Goal: Find specific page/section

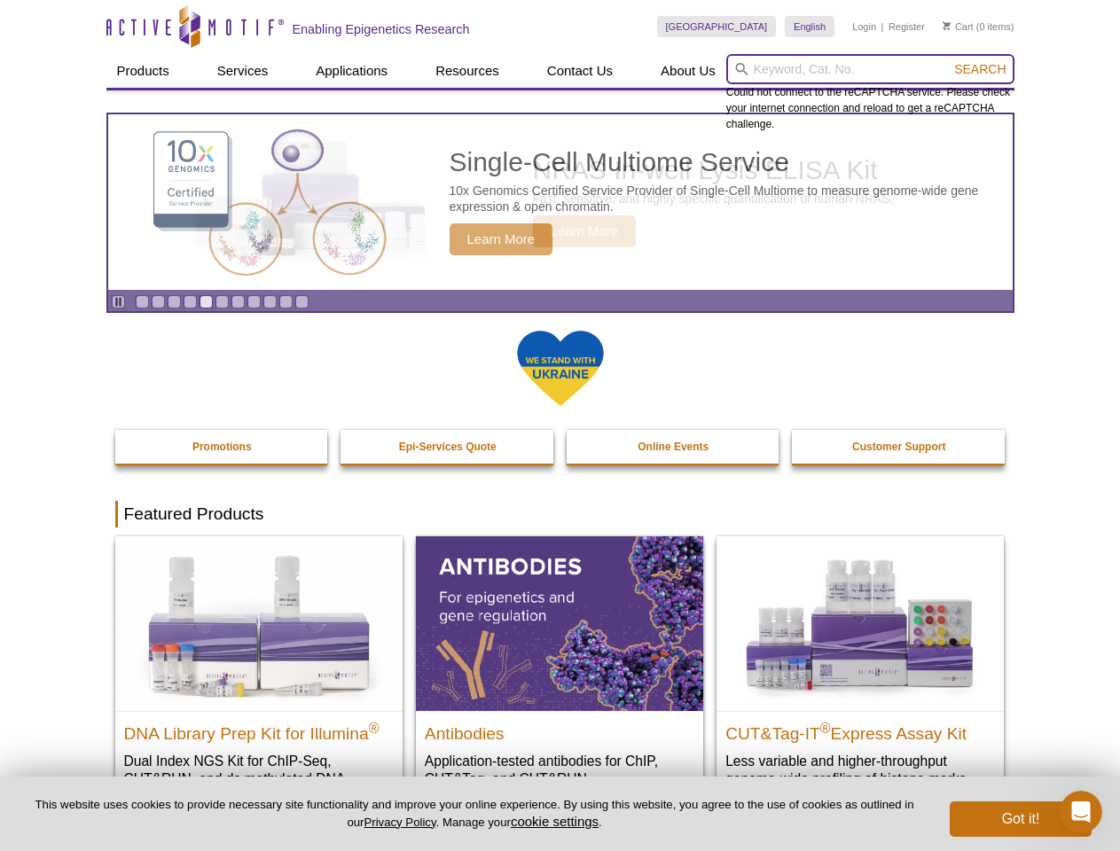
click at [870, 69] on input "search" at bounding box center [870, 69] width 288 height 30
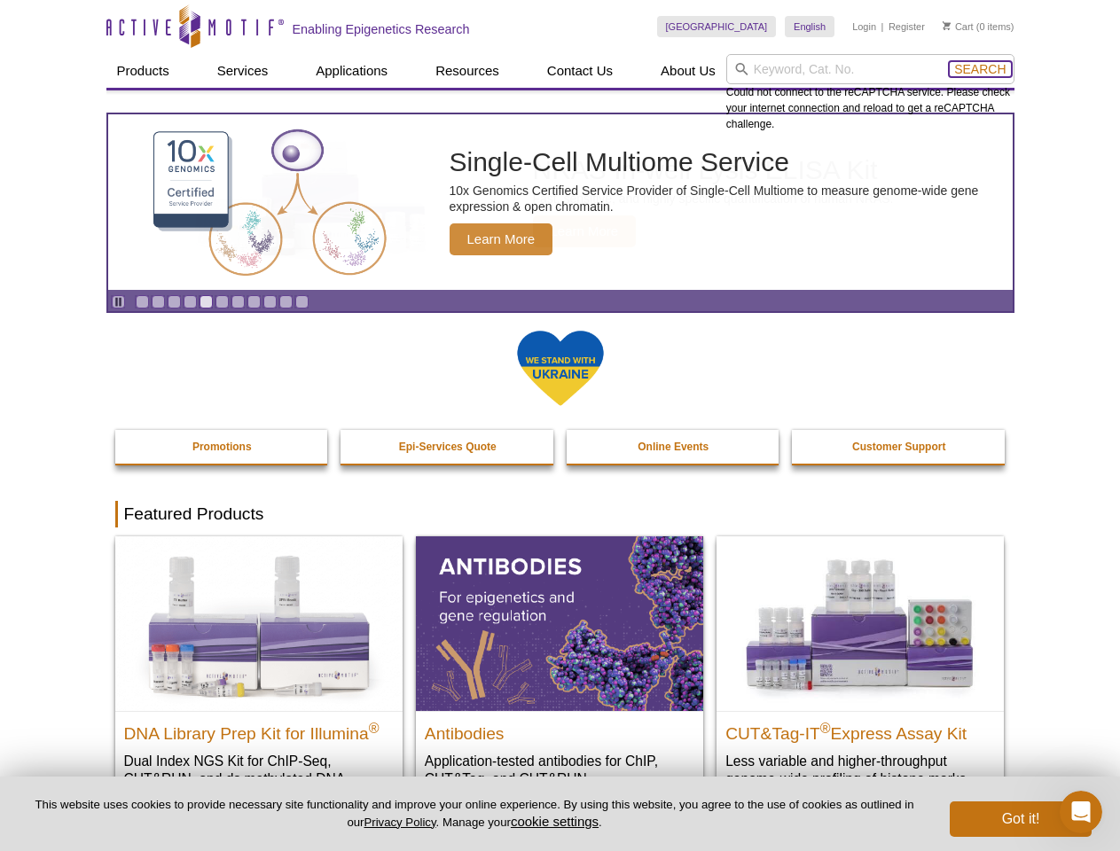
click at [980, 69] on span "Search" at bounding box center [979, 69] width 51 height 14
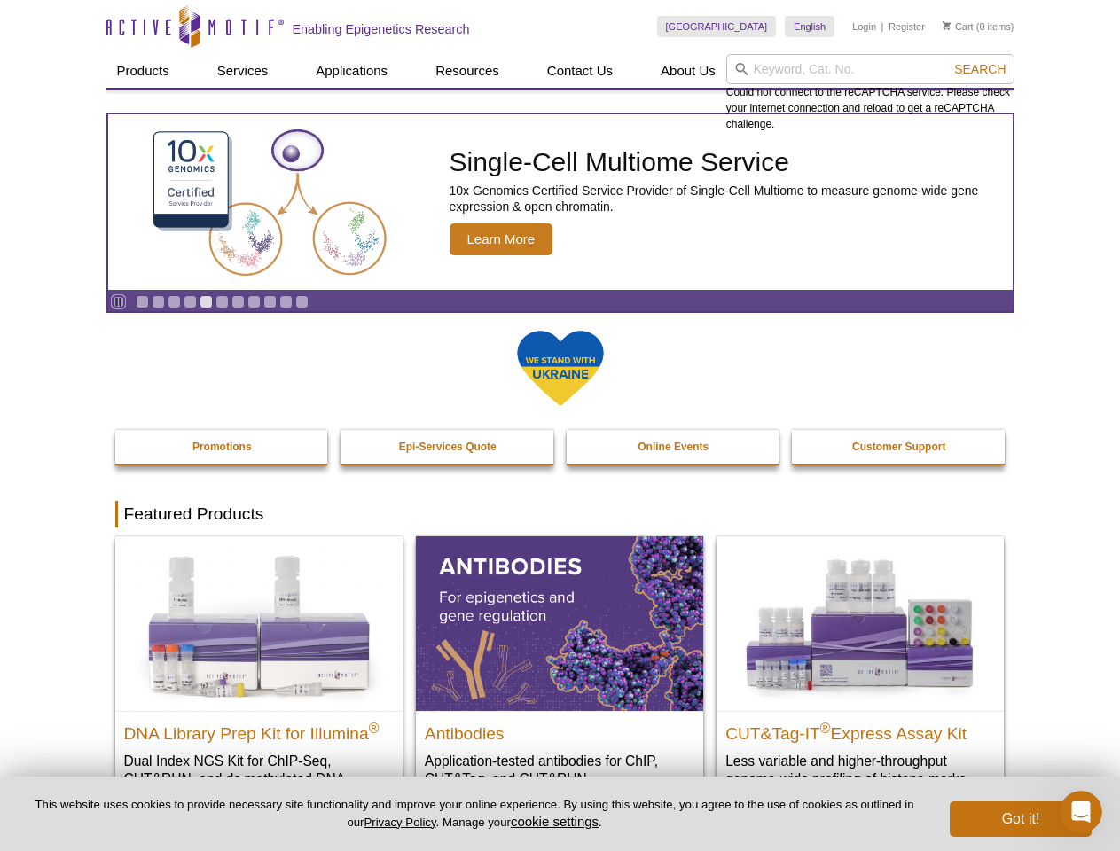
click at [118, 301] on icon "Pause" at bounding box center [119, 302] width 12 height 12
click at [142, 301] on link "Go to slide 1" at bounding box center [142, 301] width 13 height 13
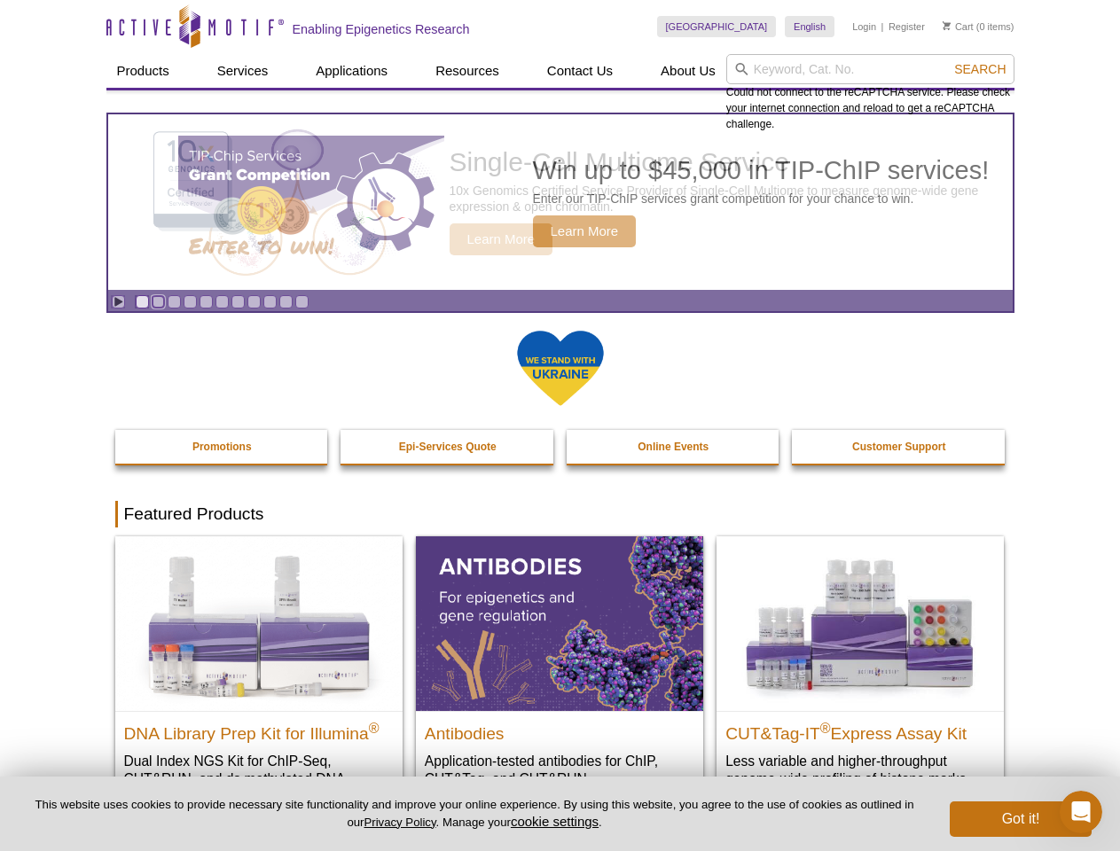
click at [158, 301] on link "Go to slide 2" at bounding box center [158, 301] width 13 height 13
click at [174, 301] on link "Go to slide 3" at bounding box center [174, 301] width 13 height 13
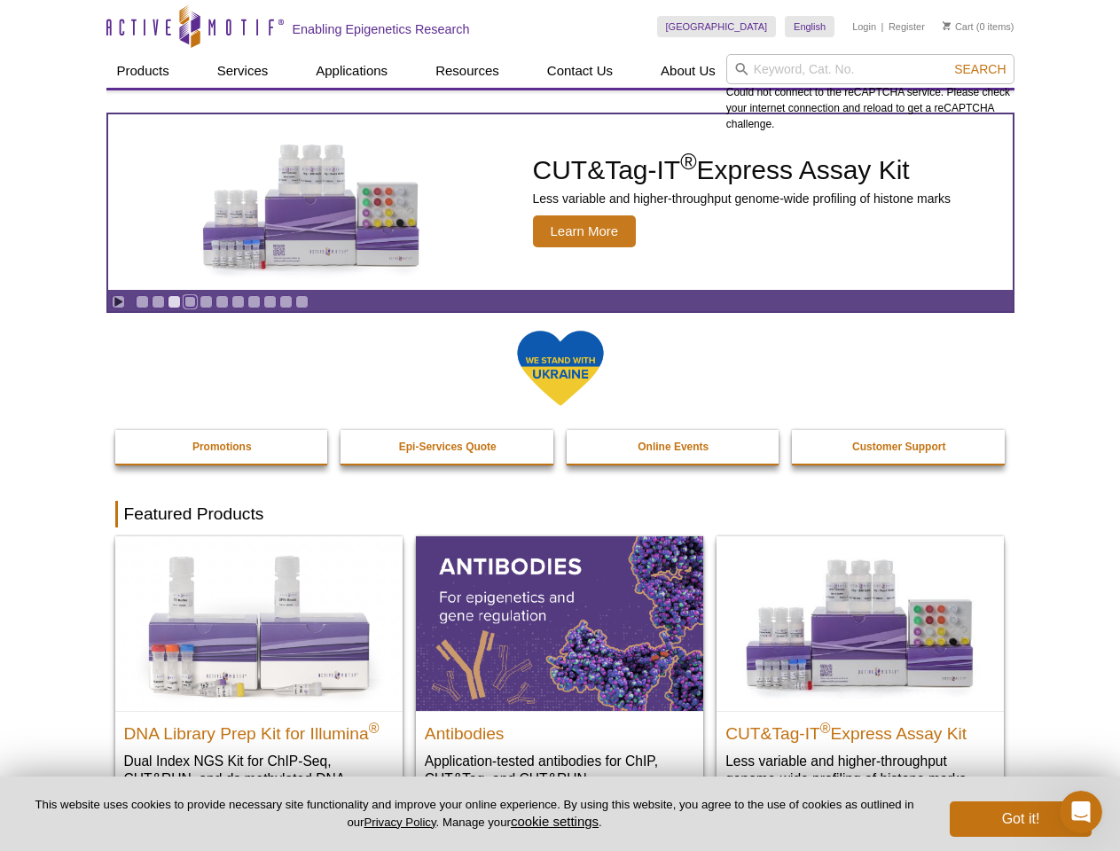
click at [190, 301] on link "Go to slide 4" at bounding box center [190, 301] width 13 height 13
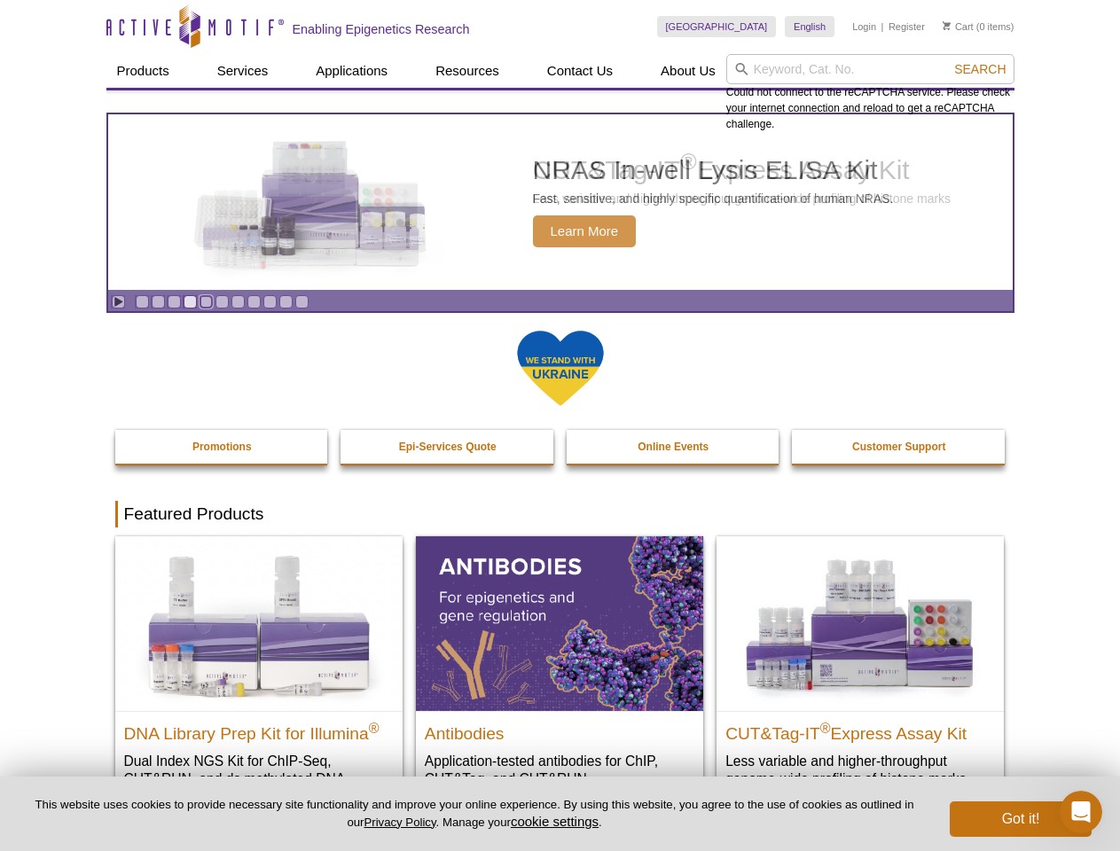
click at [206, 301] on link "Go to slide 5" at bounding box center [205, 301] width 13 height 13
click at [222, 301] on link "Go to slide 6" at bounding box center [221, 301] width 13 height 13
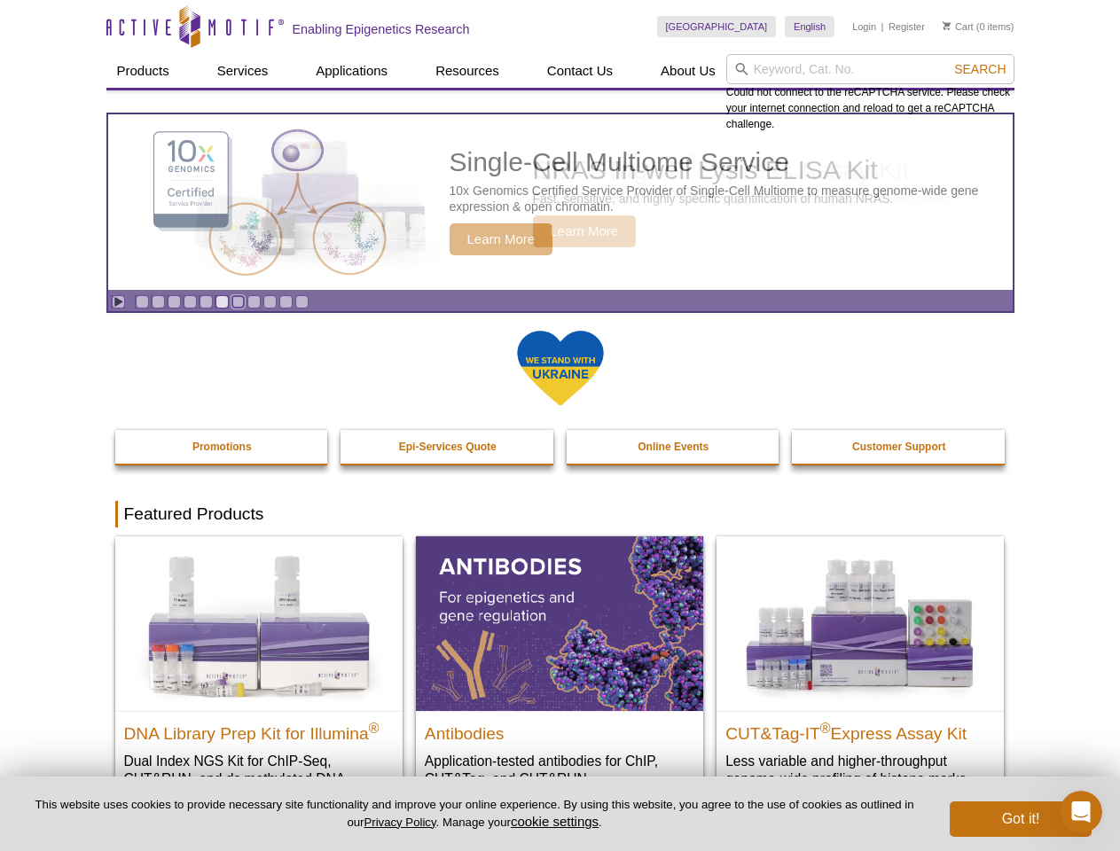
click at [238, 301] on link "Go to slide 7" at bounding box center [237, 301] width 13 height 13
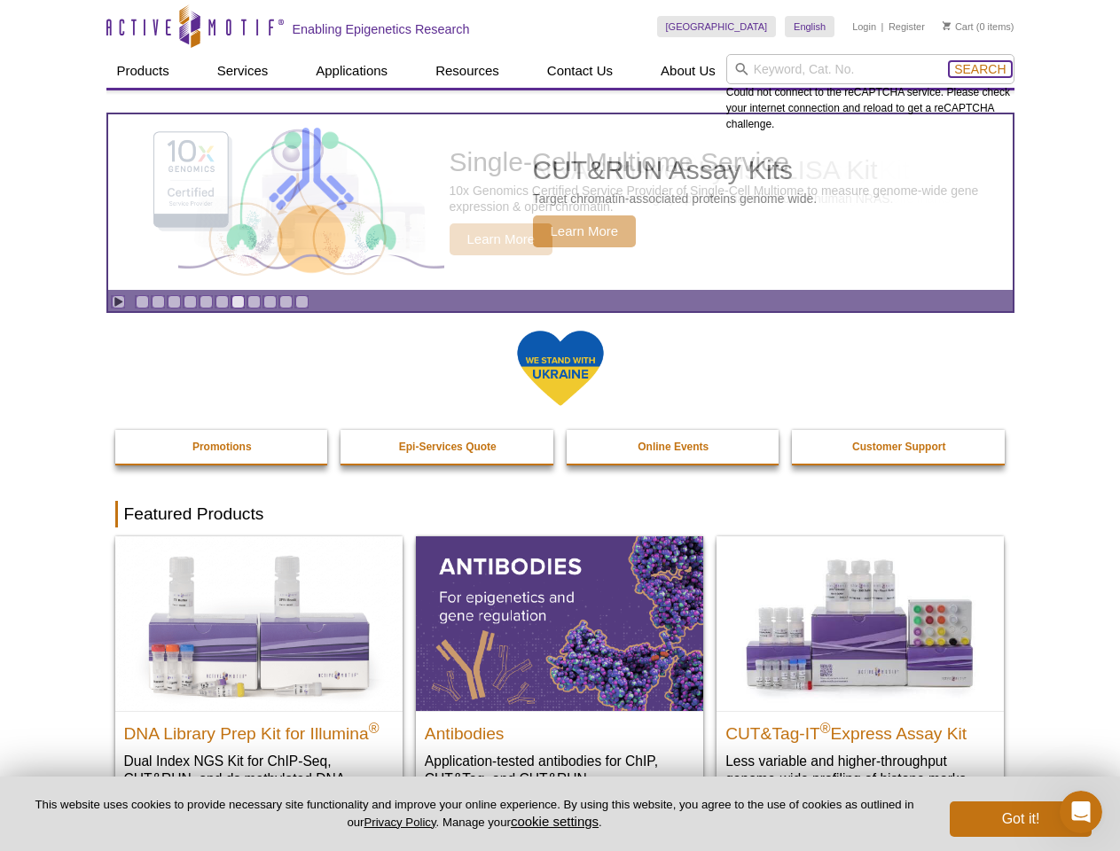
click at [980, 69] on span "Search" at bounding box center [979, 69] width 51 height 14
